Goal: Navigation & Orientation: Go to known website

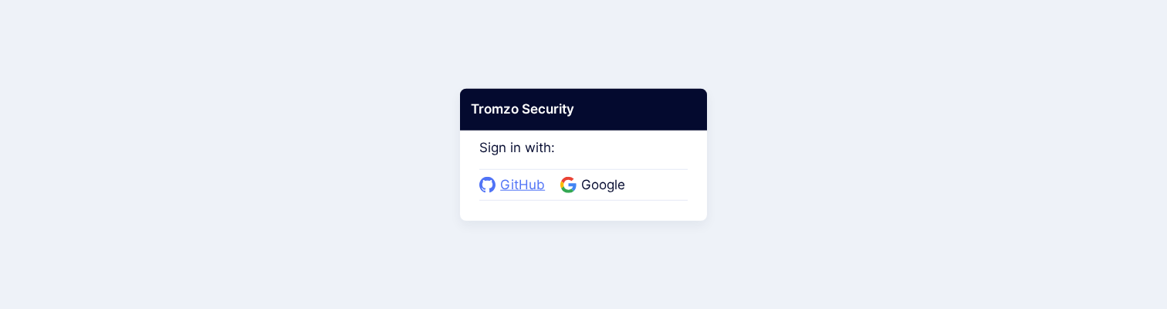
click at [536, 181] on span "GitHub" at bounding box center [523, 185] width 54 height 20
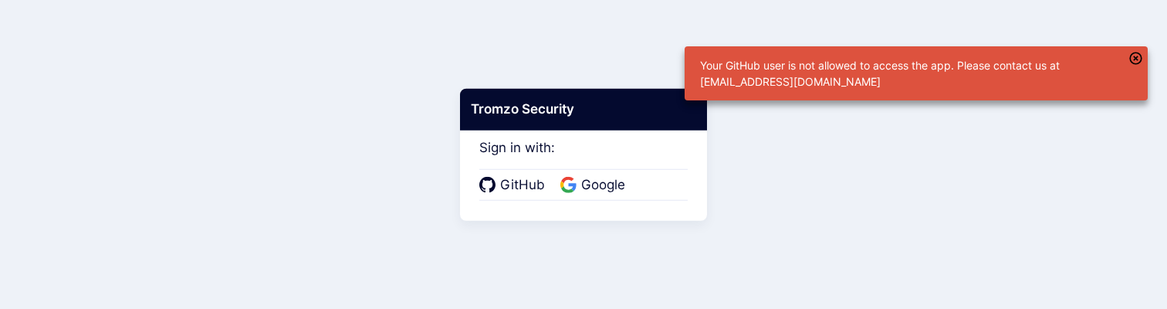
click at [595, 185] on span "Google" at bounding box center [603, 185] width 53 height 20
